Goal: Task Accomplishment & Management: Use online tool/utility

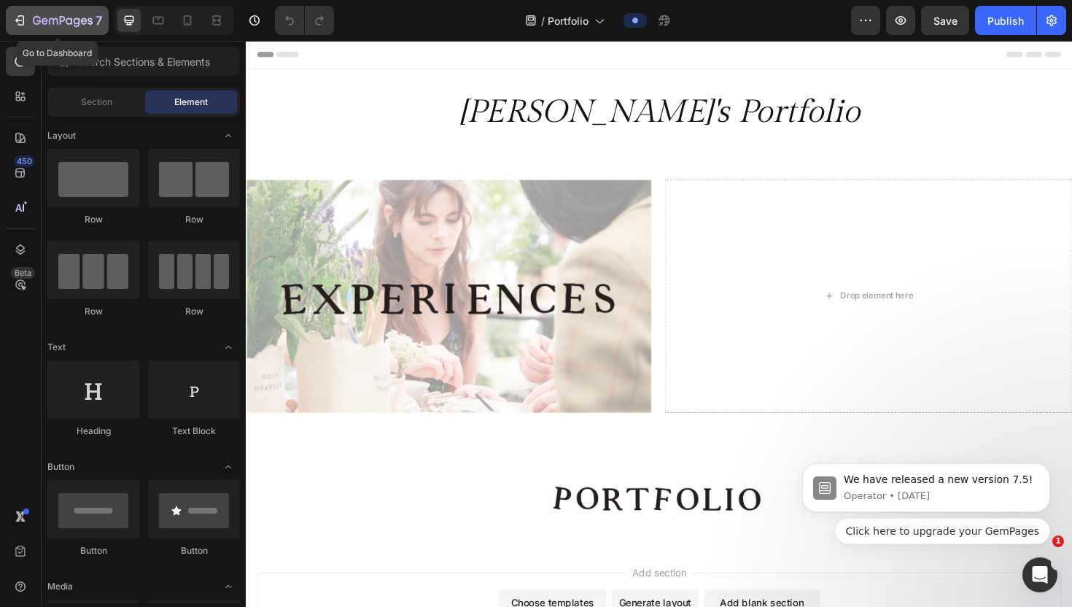
click at [44, 20] on icon "button" at bounding box center [63, 21] width 60 height 12
click at [73, 26] on icon "button" at bounding box center [63, 21] width 60 height 12
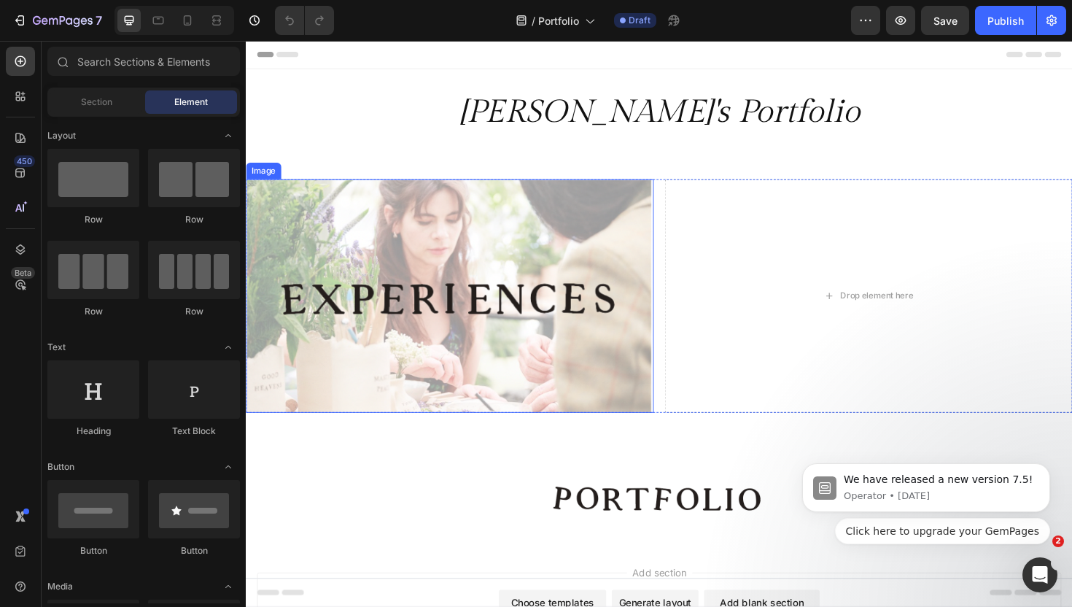
click at [440, 394] on img at bounding box center [462, 310] width 432 height 247
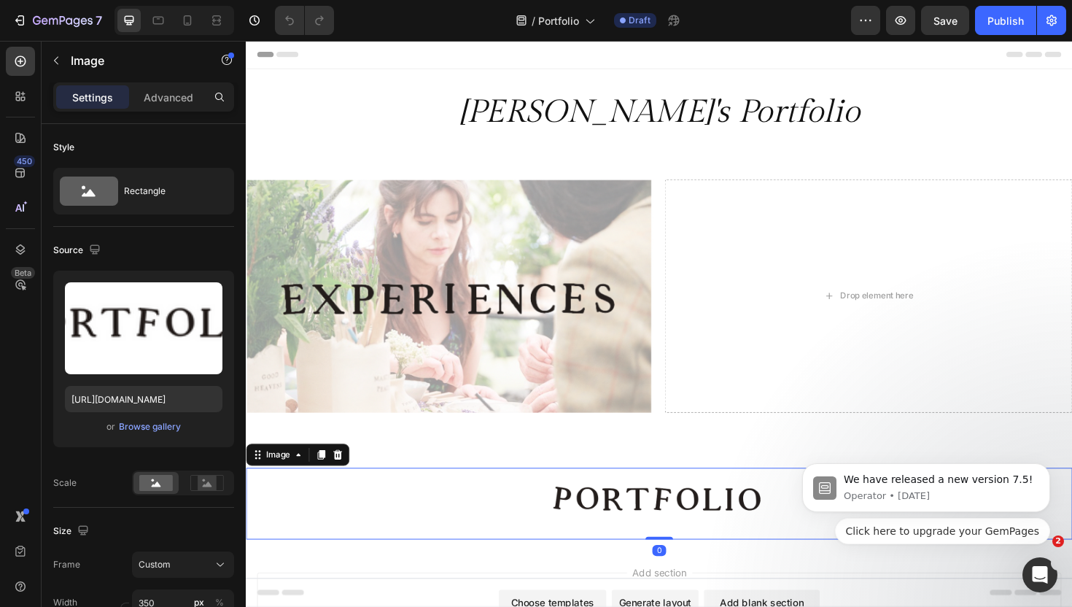
click at [467, 548] on div at bounding box center [683, 531] width 875 height 76
click at [460, 510] on div at bounding box center [683, 531] width 875 height 76
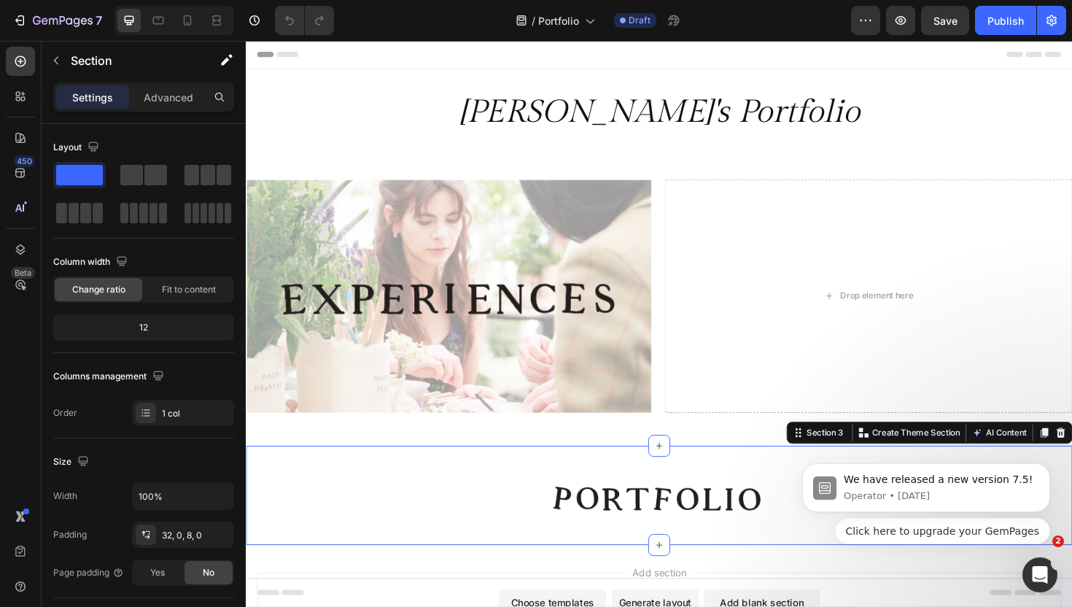
click at [454, 486] on div "Image Section 3 You can create reusable sections Create Theme Section AI Conten…" at bounding box center [683, 522] width 875 height 105
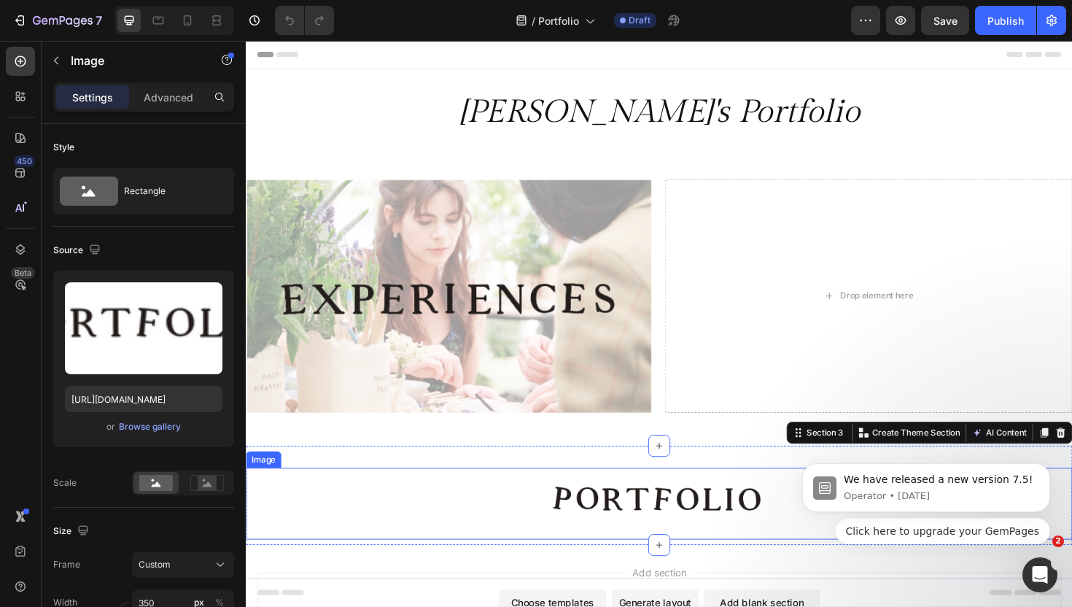
click at [459, 513] on div at bounding box center [683, 531] width 875 height 76
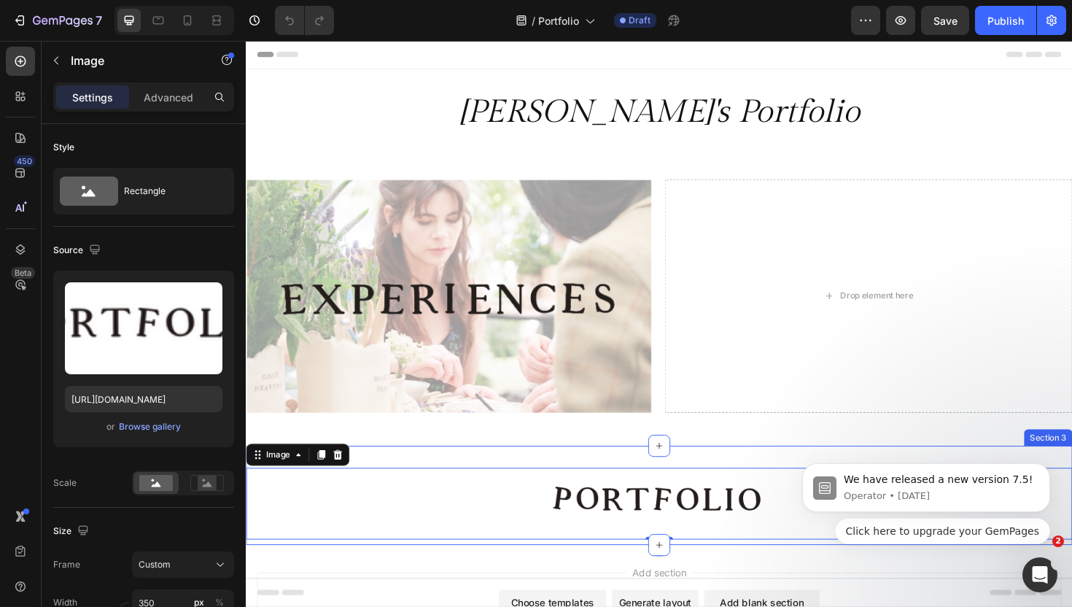
click at [459, 472] on div "Image 0 Section 3" at bounding box center [683, 522] width 875 height 105
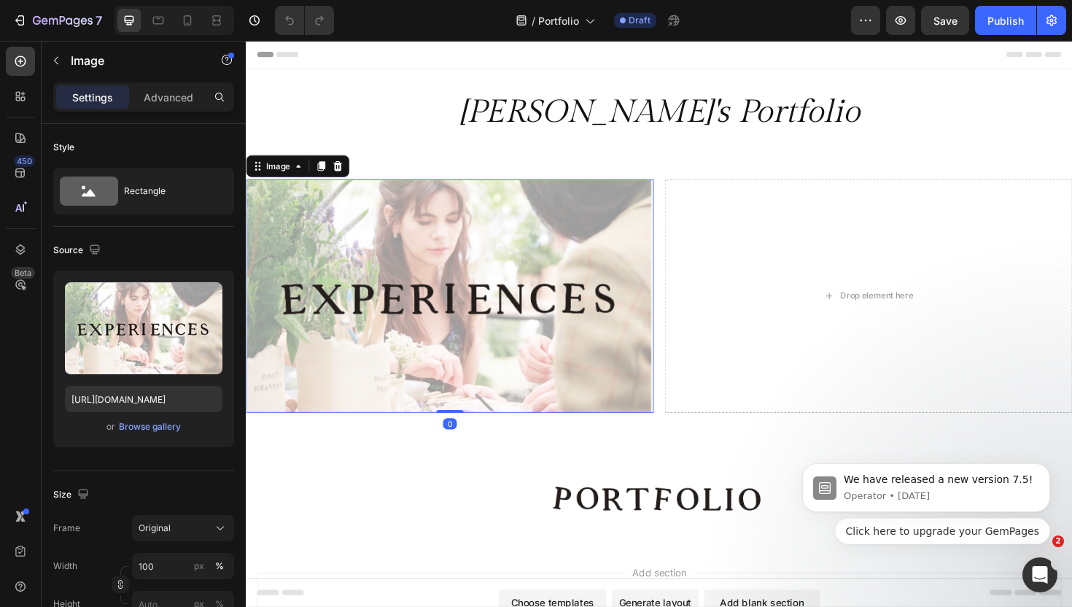
click at [437, 298] on img at bounding box center [462, 310] width 432 height 247
click at [351, 176] on div "Image" at bounding box center [300, 173] width 109 height 23
click at [344, 174] on icon at bounding box center [342, 173] width 9 height 10
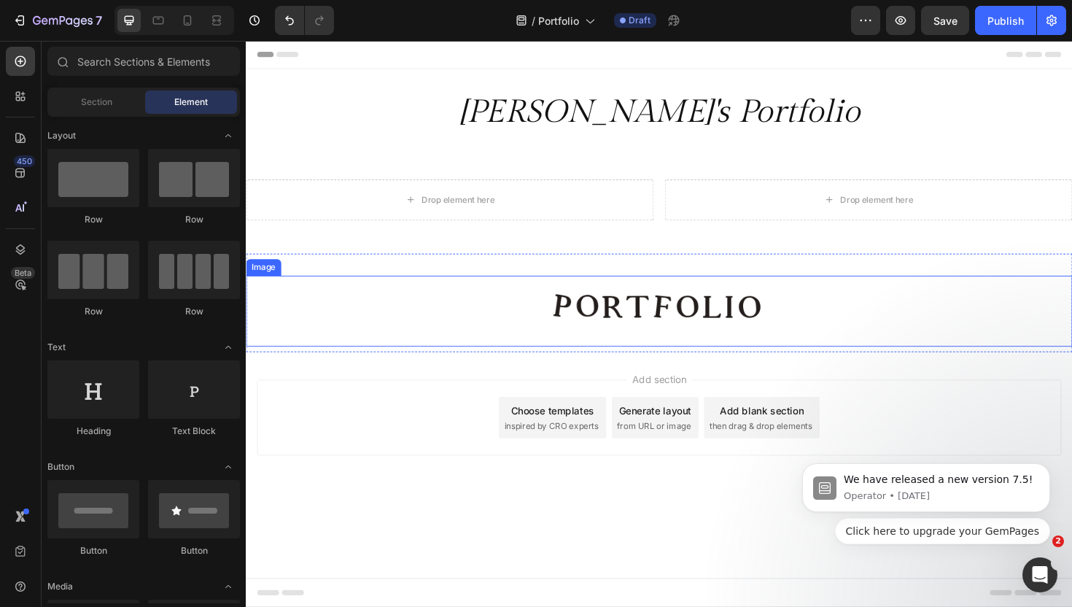
click at [669, 335] on img at bounding box center [683, 327] width 255 height 76
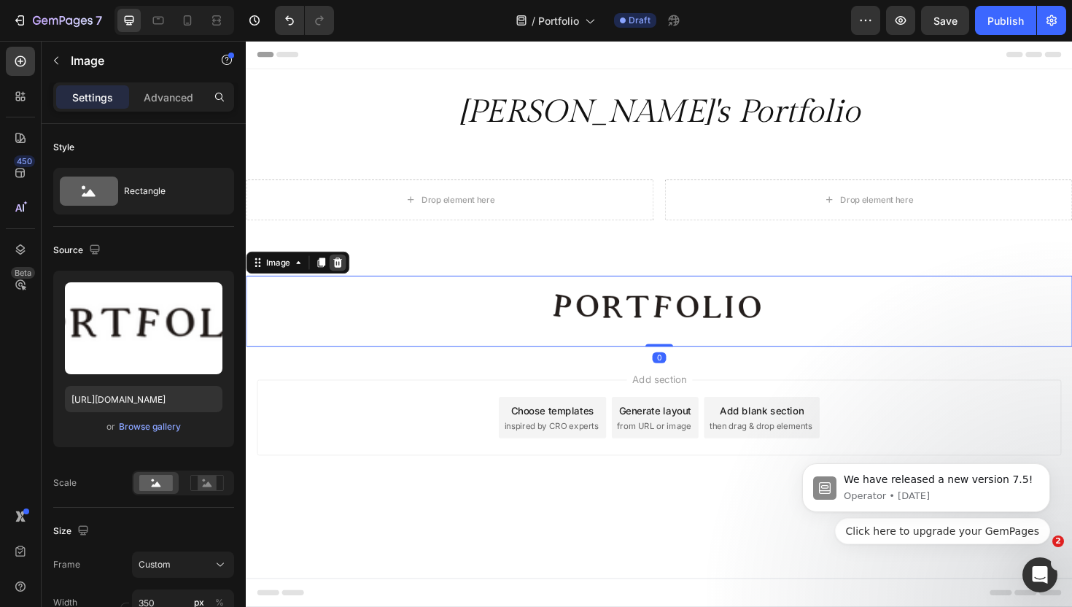
click at [348, 276] on icon at bounding box center [343, 276] width 12 height 12
